Goal: Task Accomplishment & Management: Use online tool/utility

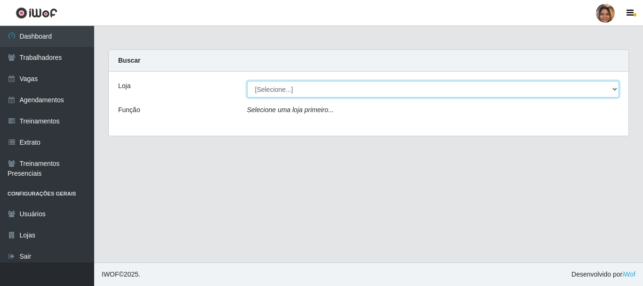
click at [611, 89] on select "[Selecione...] Mar Vermelho - CEASA Mar Vermelho - Centro de Distribuição" at bounding box center [433, 89] width 372 height 16
select select "474"
click at [247, 81] on select "[Selecione...] Mar Vermelho - CEASA Mar Vermelho - Centro de Distribuição" at bounding box center [433, 89] width 372 height 16
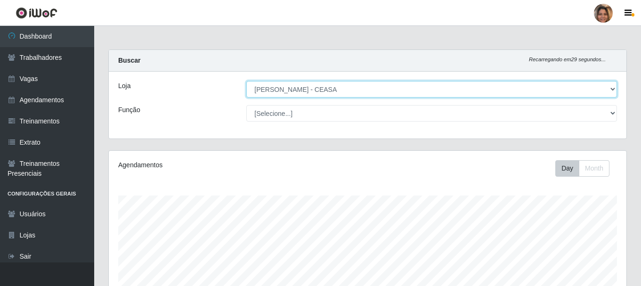
scroll to position [195, 517]
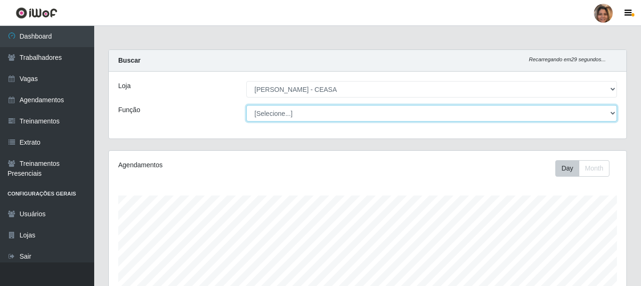
click at [611, 114] on select "[Selecione...] Repositor Repositor + Repositor ++" at bounding box center [431, 113] width 371 height 16
select select "24"
click at [246, 105] on select "[Selecione...] Repositor Repositor + Repositor ++" at bounding box center [431, 113] width 371 height 16
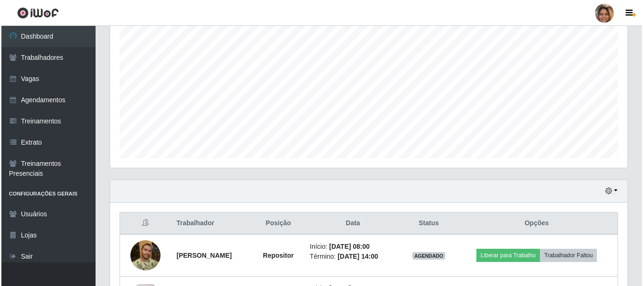
scroll to position [256, 0]
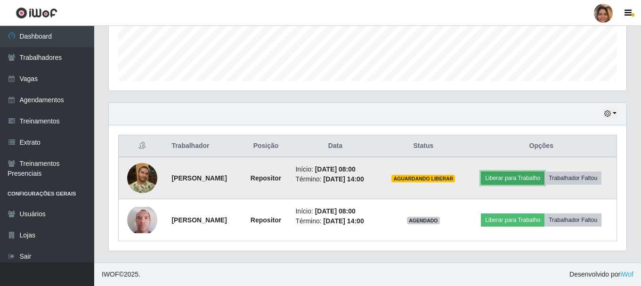
click at [537, 177] on button "Liberar para Trabalho" at bounding box center [513, 177] width 64 height 13
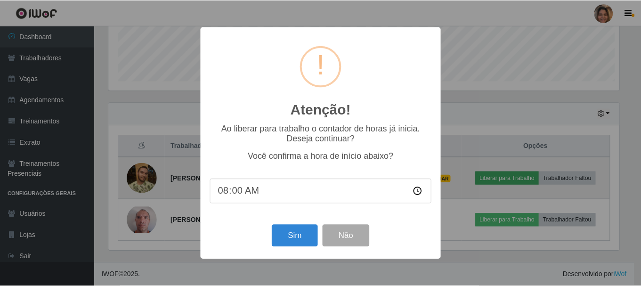
scroll to position [195, 513]
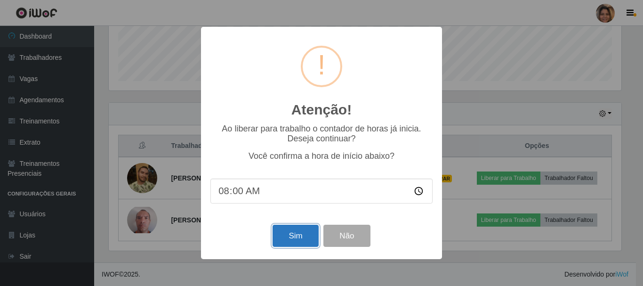
click at [312, 232] on button "Sim" at bounding box center [296, 236] width 46 height 22
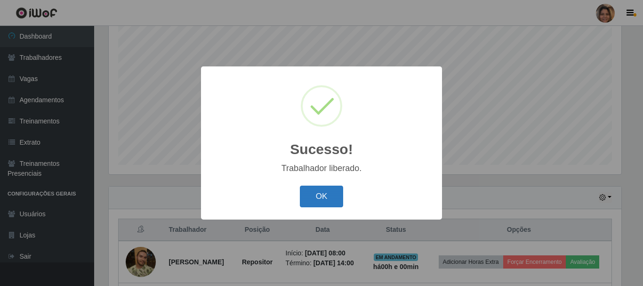
click at [329, 199] on button "OK" at bounding box center [322, 196] width 44 height 22
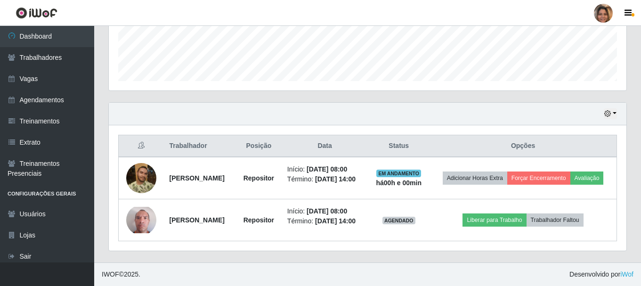
scroll to position [270, 0]
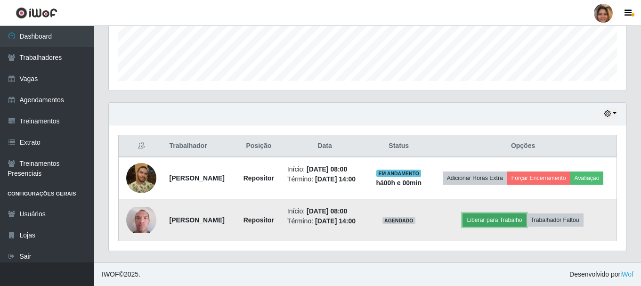
click at [495, 214] on button "Liberar para Trabalho" at bounding box center [494, 219] width 64 height 13
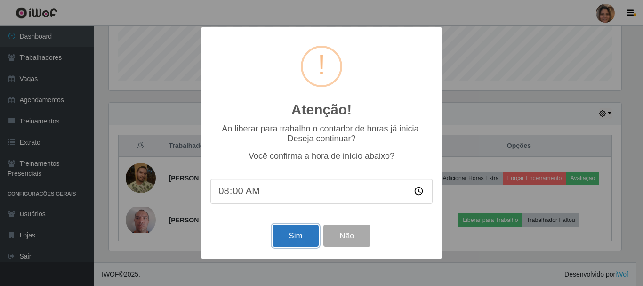
click at [314, 239] on button "Sim" at bounding box center [296, 236] width 46 height 22
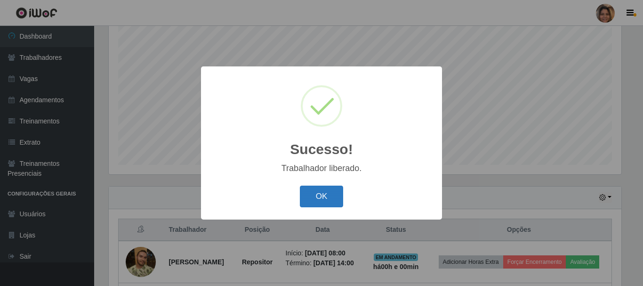
click at [319, 201] on button "OK" at bounding box center [322, 196] width 44 height 22
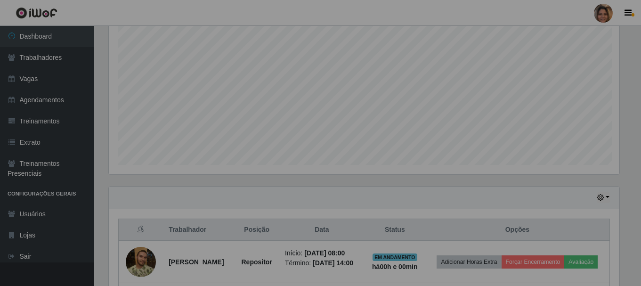
scroll to position [195, 517]
